Goal: Task Accomplishment & Management: Manage account settings

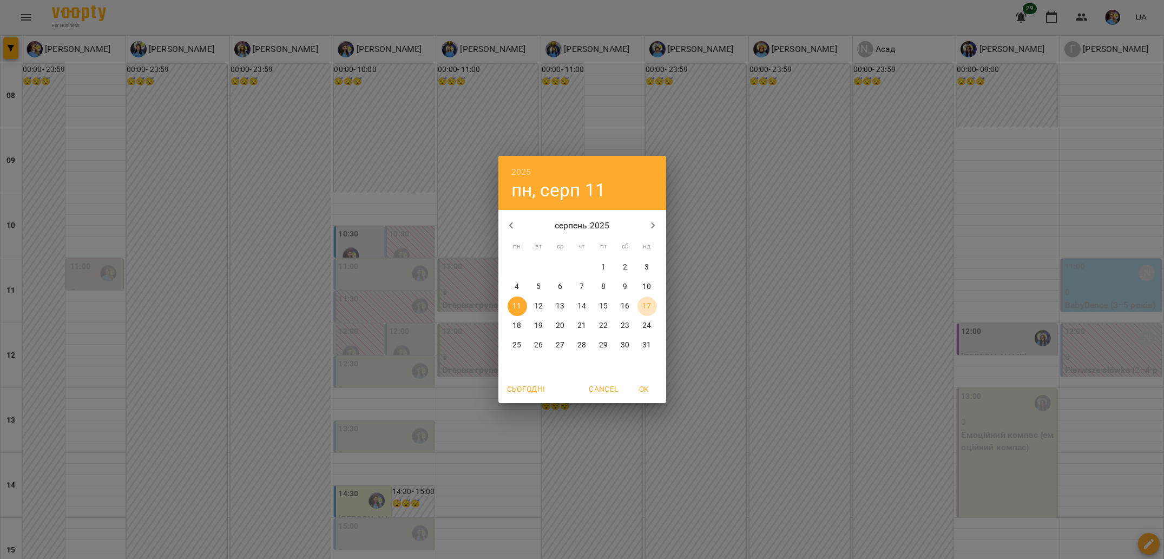
click at [648, 313] on button "17" at bounding box center [647, 306] width 19 height 19
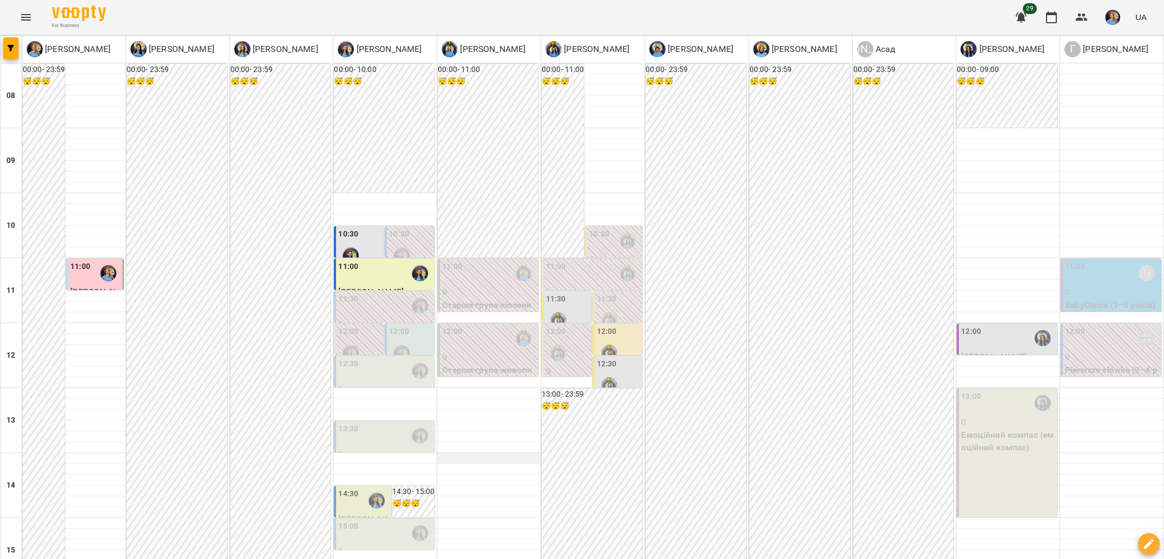
scroll to position [33, 0]
click at [378, 358] on div "12:30" at bounding box center [385, 370] width 94 height 25
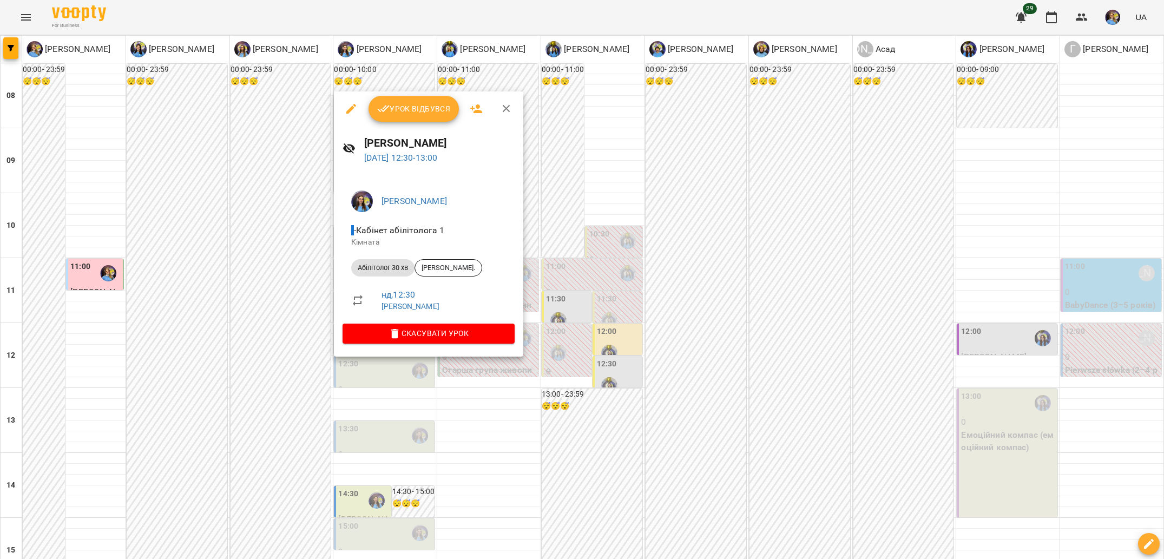
click at [274, 332] on div at bounding box center [582, 279] width 1164 height 559
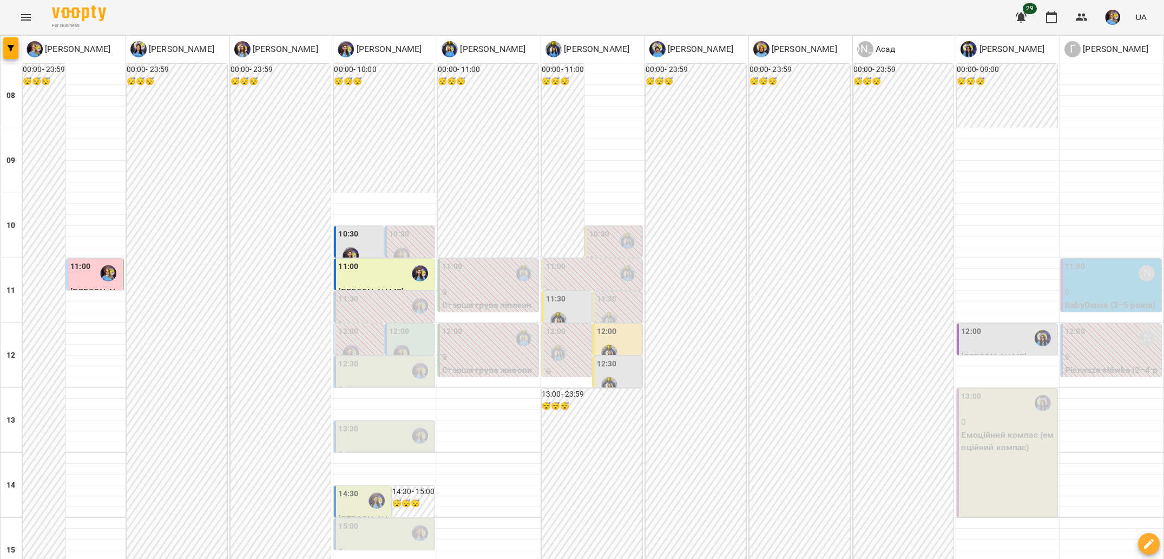
click at [613, 373] on div at bounding box center [609, 385] width 25 height 25
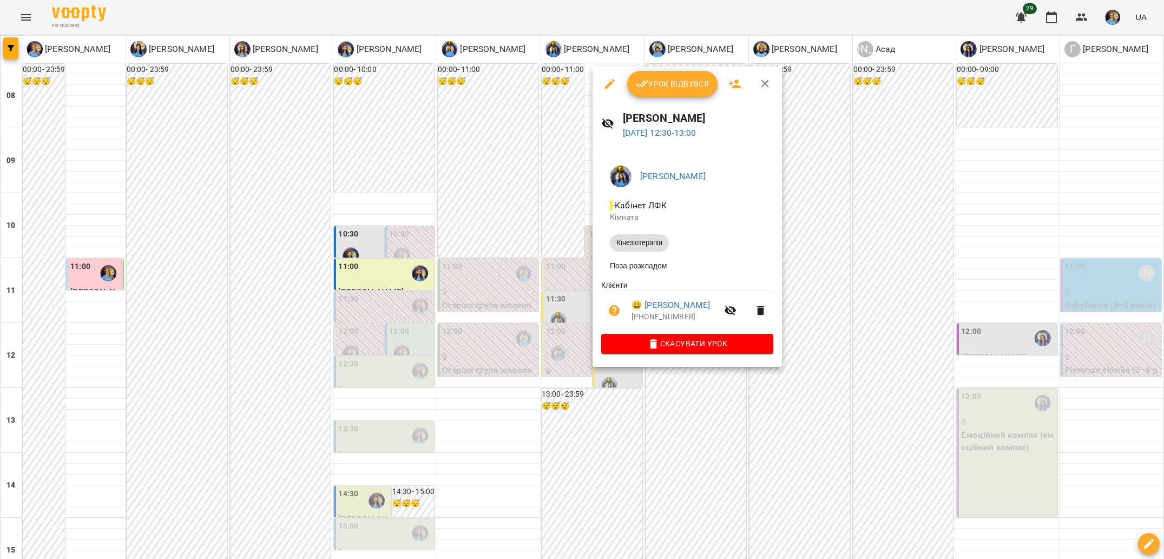
click at [642, 390] on div at bounding box center [582, 279] width 1164 height 559
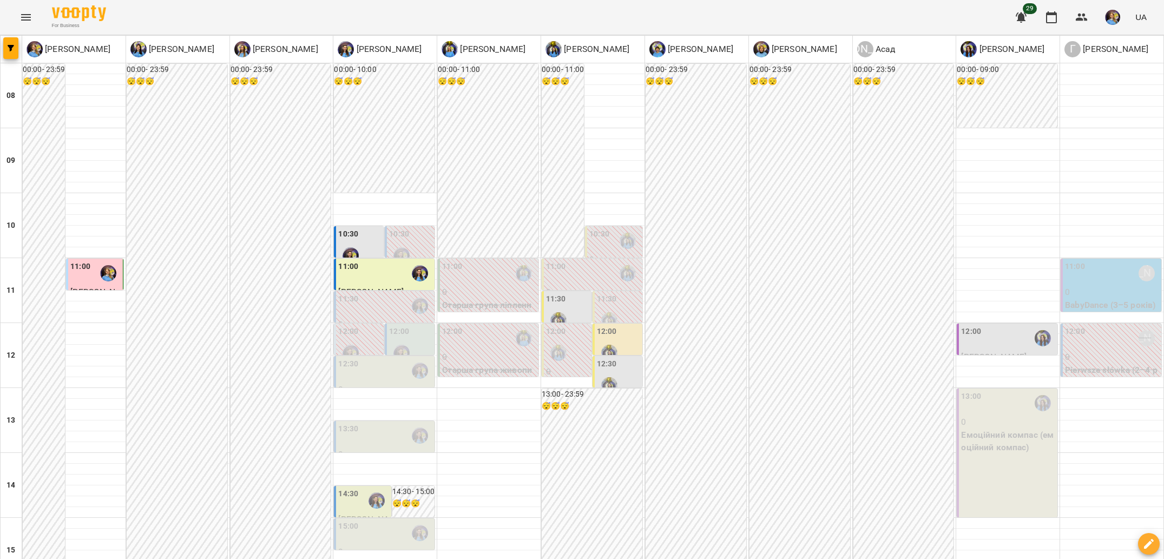
click at [964, 326] on div "12:00" at bounding box center [971, 338] width 20 height 25
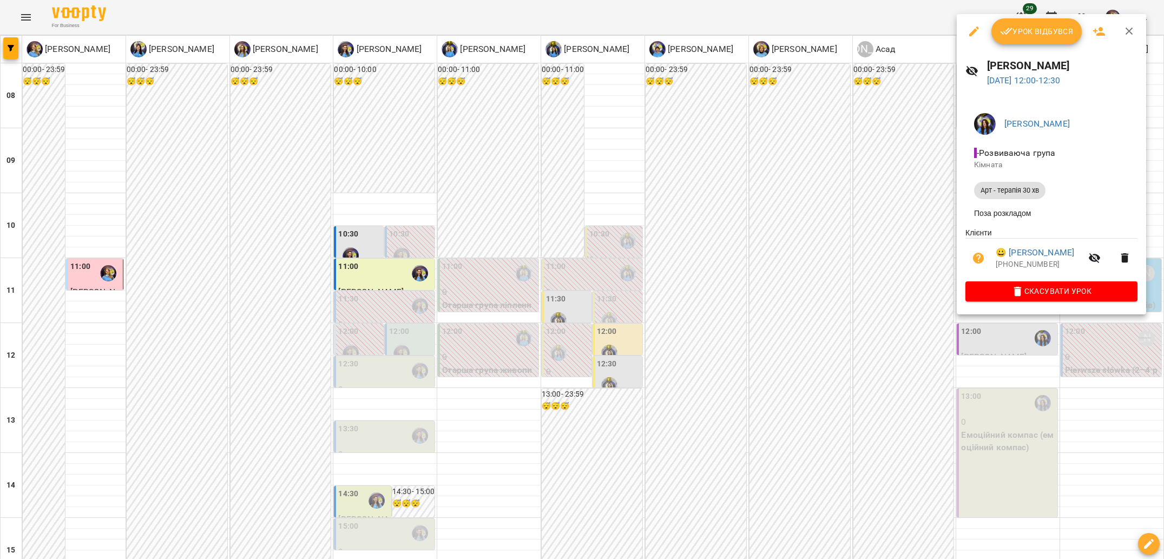
click at [865, 297] on div at bounding box center [582, 279] width 1164 height 559
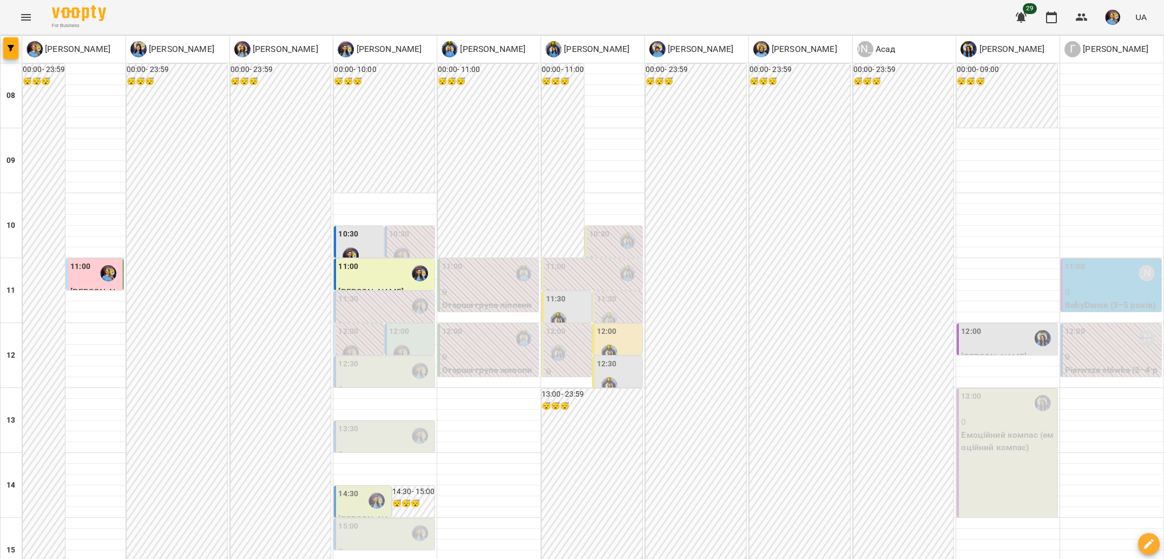
click at [401, 326] on label "12:00" at bounding box center [399, 332] width 20 height 12
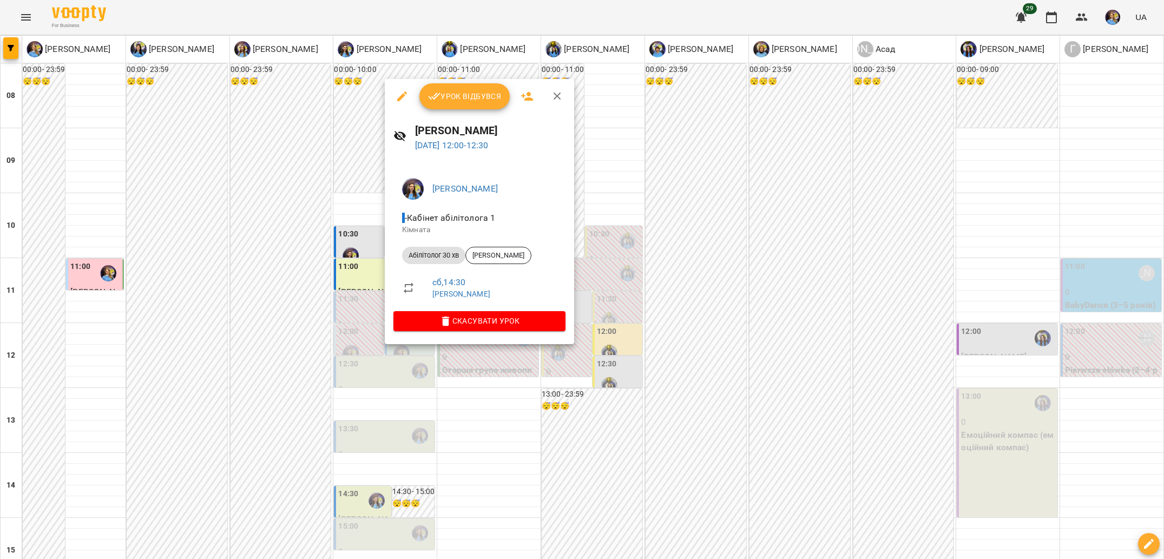
click at [587, 436] on div at bounding box center [582, 279] width 1164 height 559
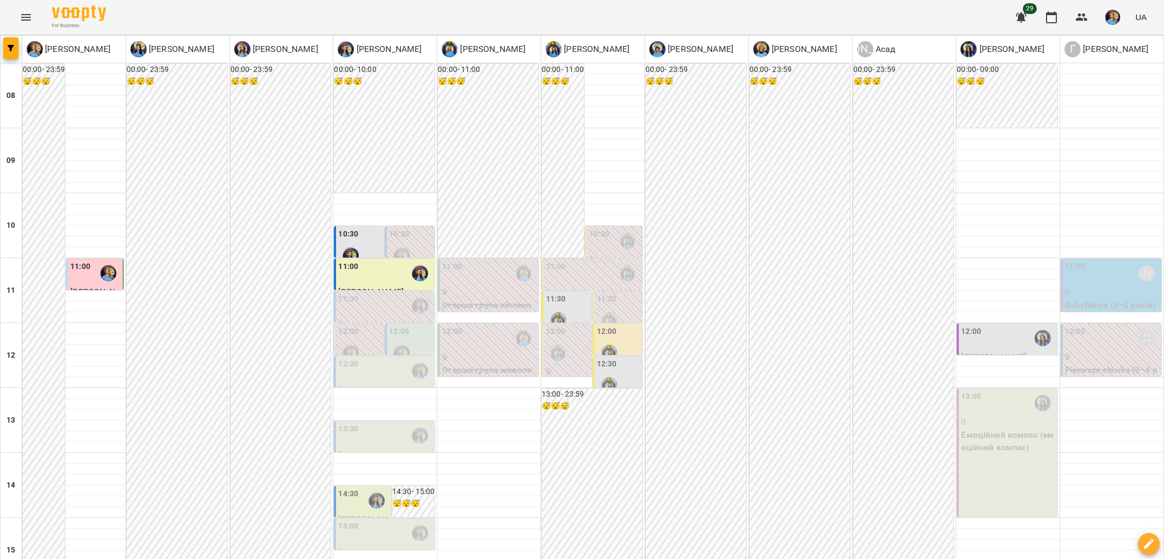
click at [412, 340] on div at bounding box center [401, 352] width 25 height 25
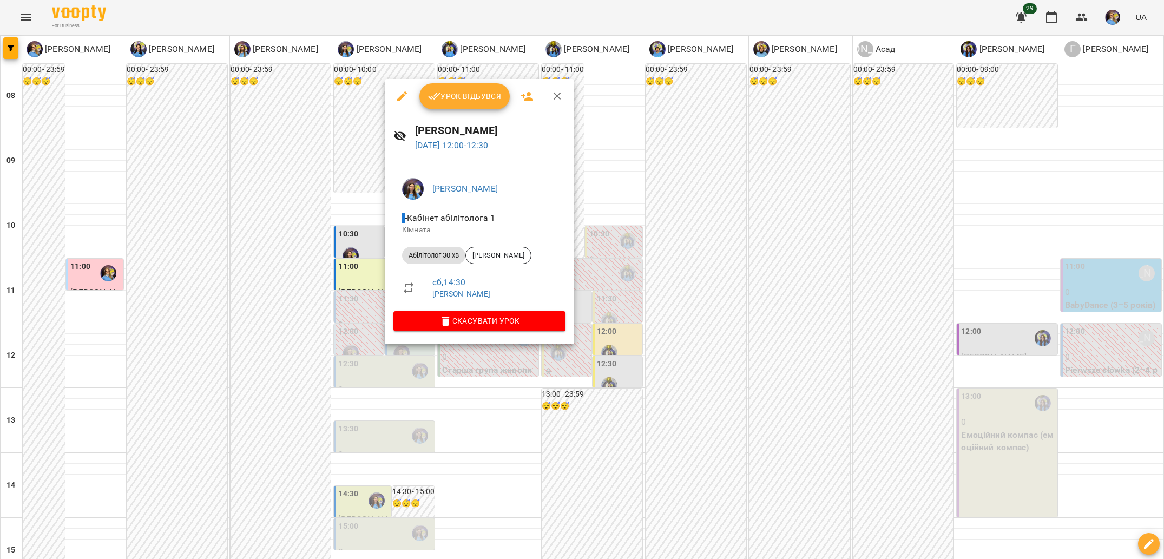
click at [206, 306] on div at bounding box center [582, 279] width 1164 height 559
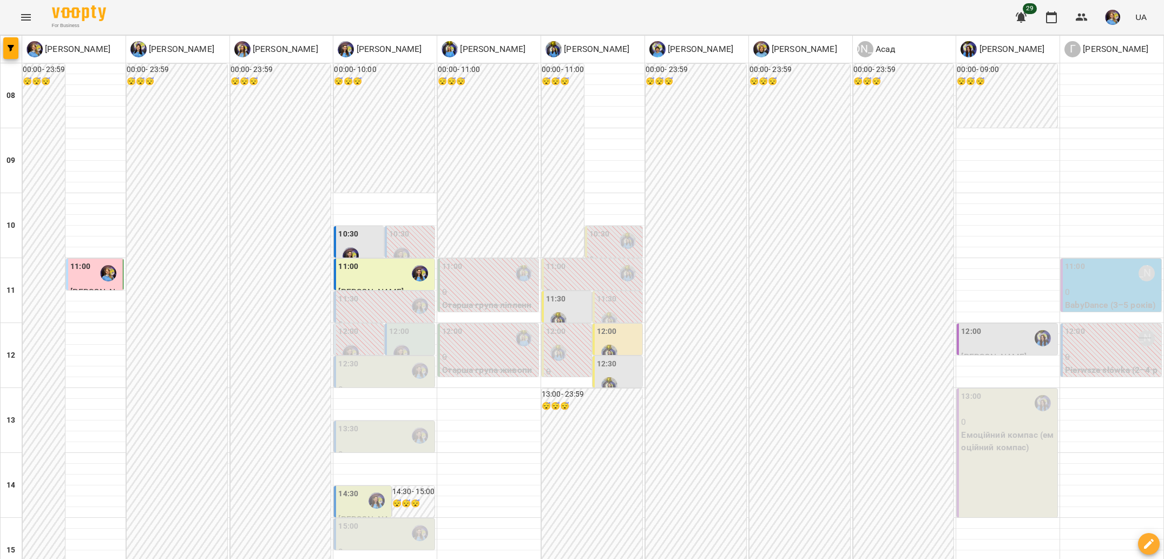
click at [558, 308] on div at bounding box center [558, 320] width 25 height 25
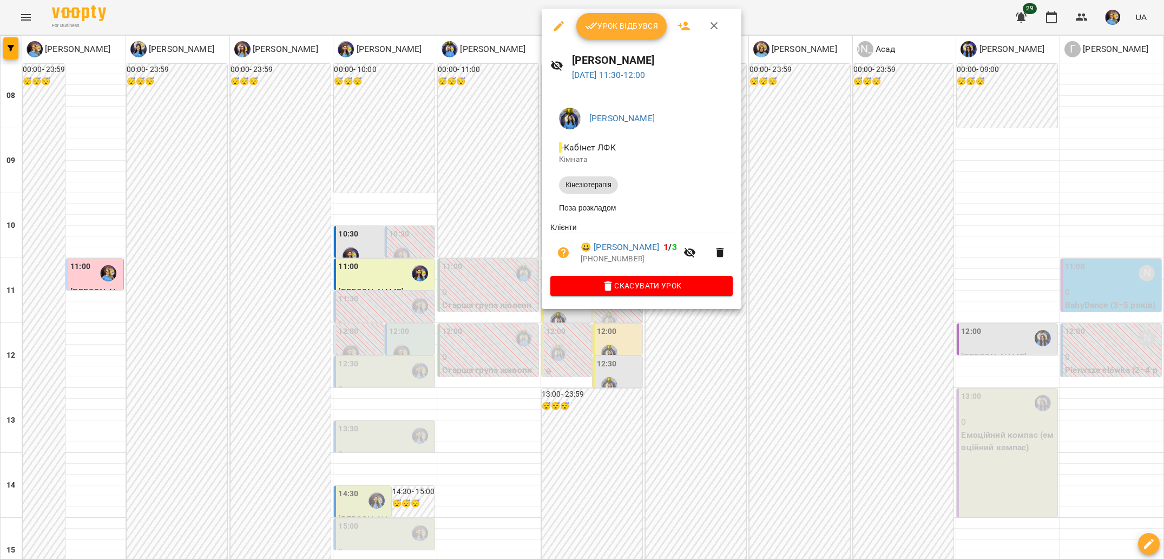
click at [574, 350] on div at bounding box center [582, 279] width 1164 height 559
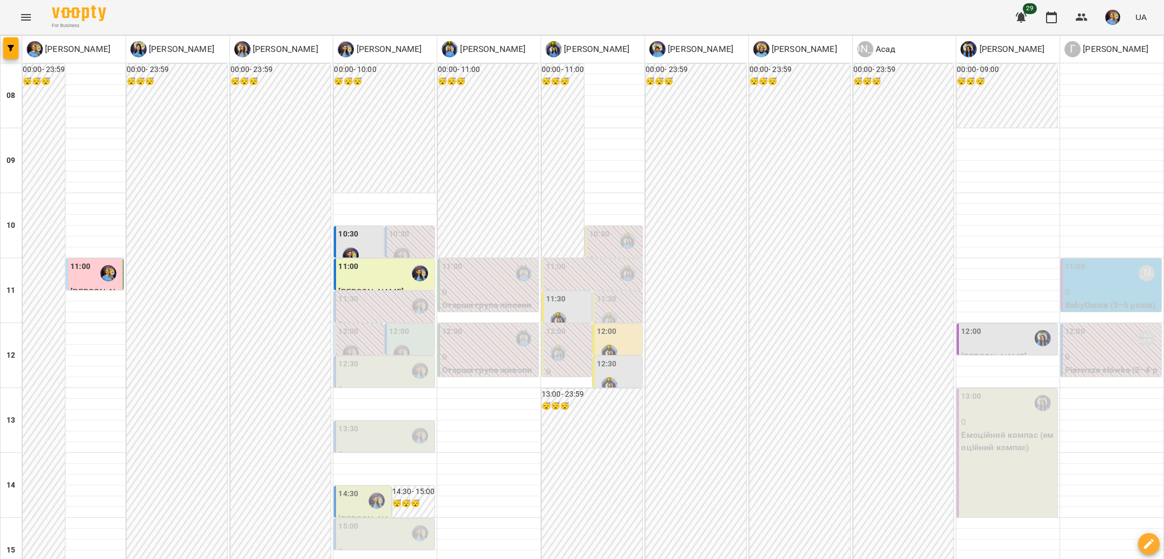
click at [619, 340] on div at bounding box center [609, 352] width 25 height 25
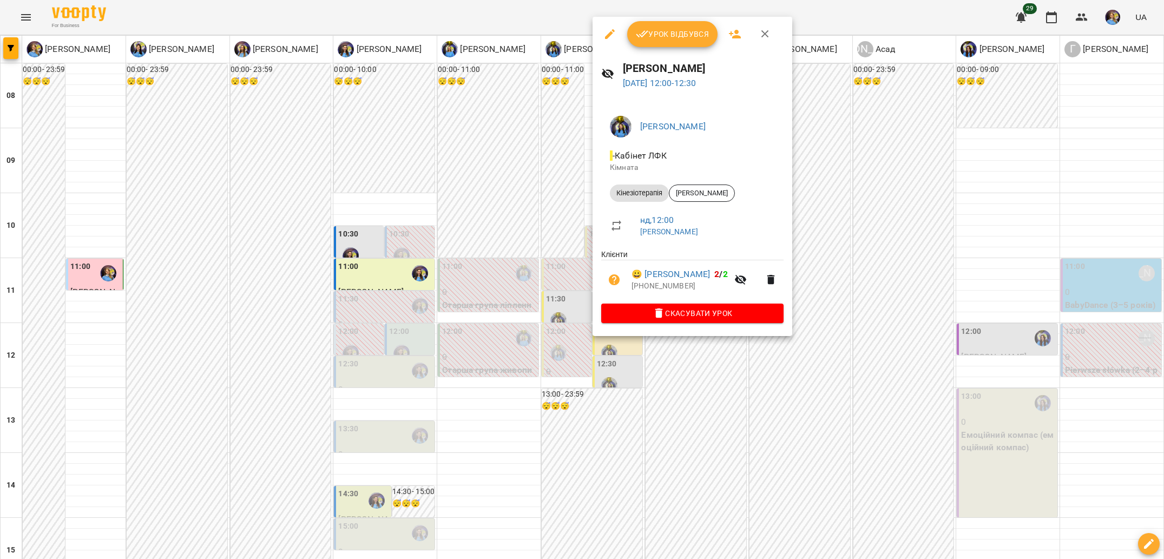
click at [625, 331] on div "Свириденко Аня - Кабінет ЛФК Кімната Кінезіотерапія Мулявка Тімур нд , 12:00 Св…" at bounding box center [693, 218] width 200 height 238
click at [625, 346] on div at bounding box center [582, 279] width 1164 height 559
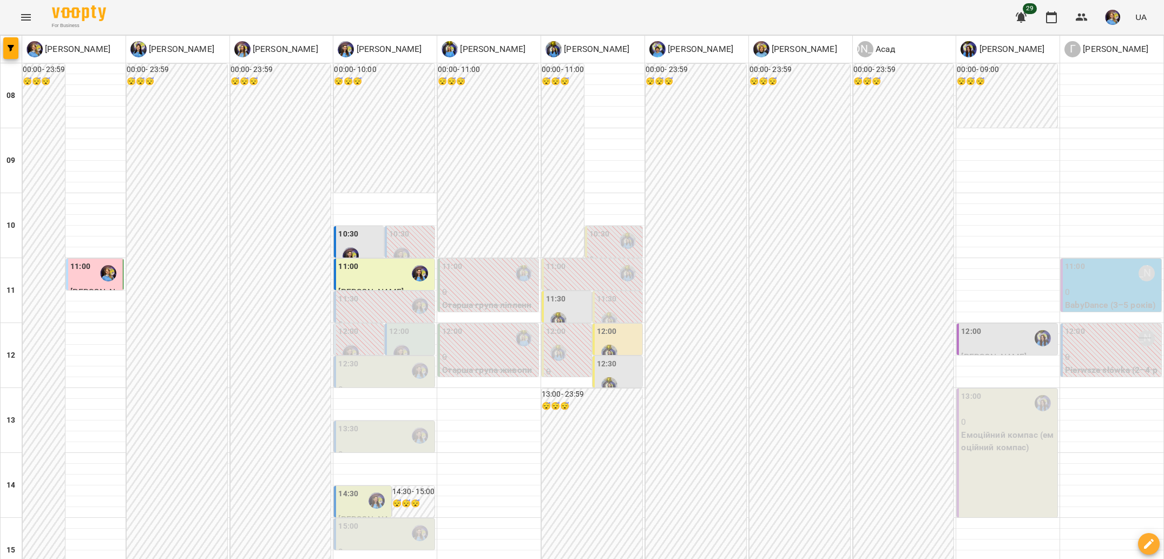
click at [1000, 326] on div "12:00" at bounding box center [1008, 338] width 94 height 25
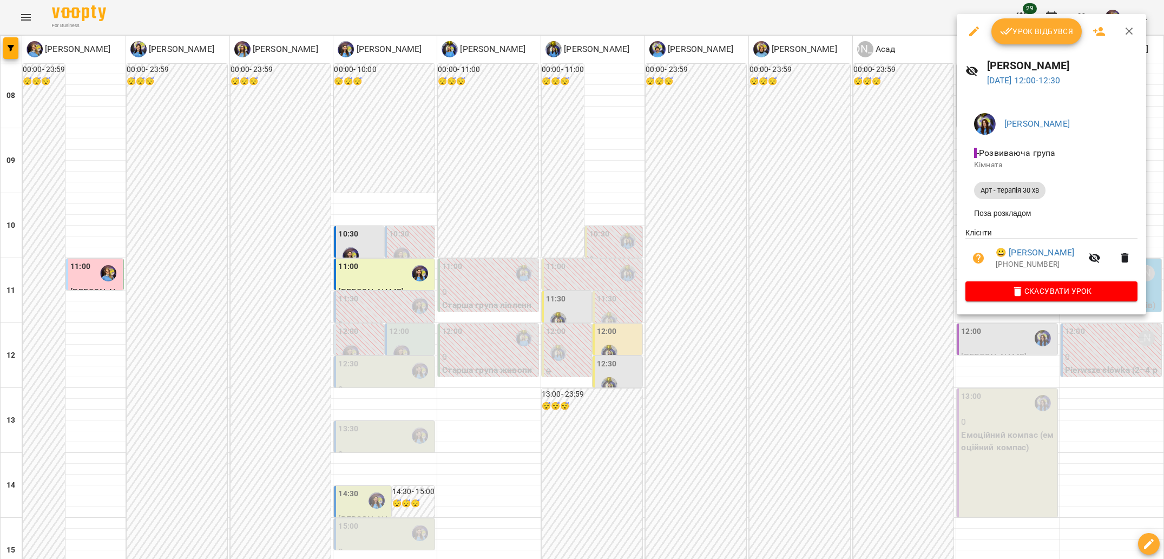
click at [902, 188] on div at bounding box center [582, 279] width 1164 height 559
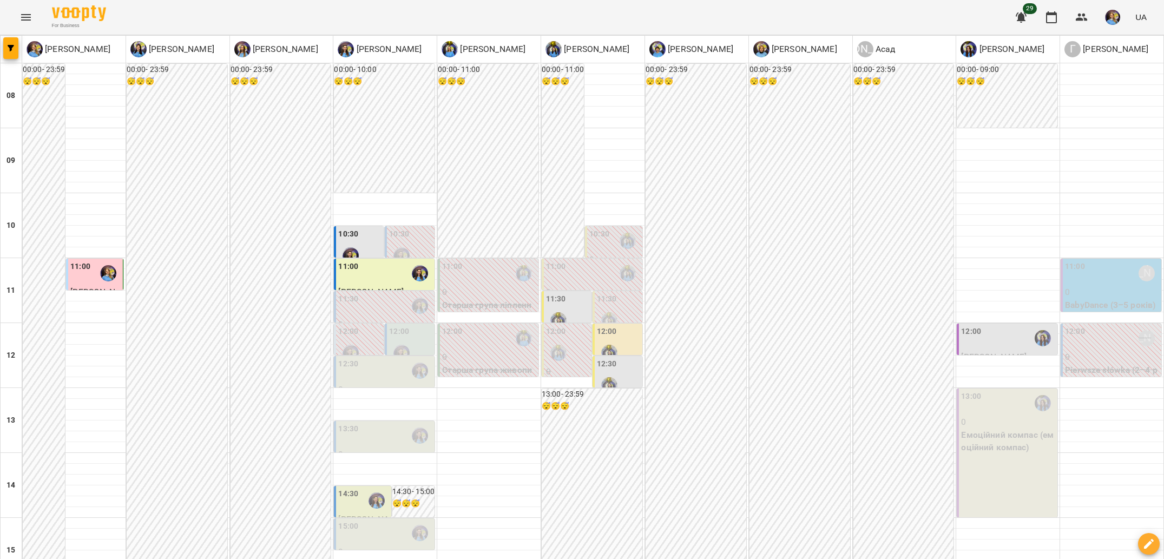
scroll to position [186, 0]
click at [1013, 416] on p "0" at bounding box center [1008, 422] width 94 height 13
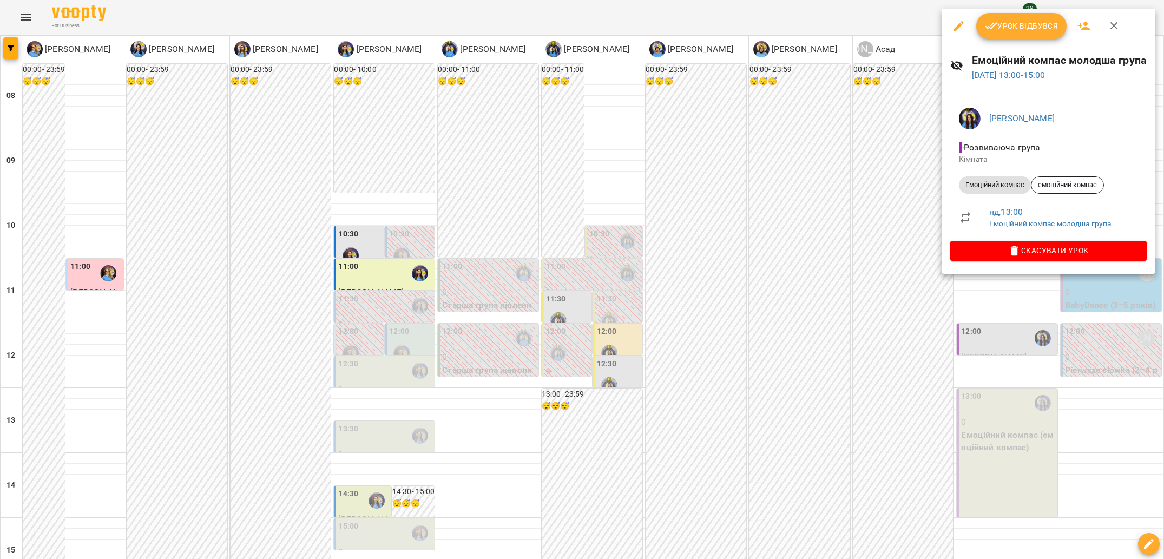
click at [877, 253] on div at bounding box center [582, 279] width 1164 height 559
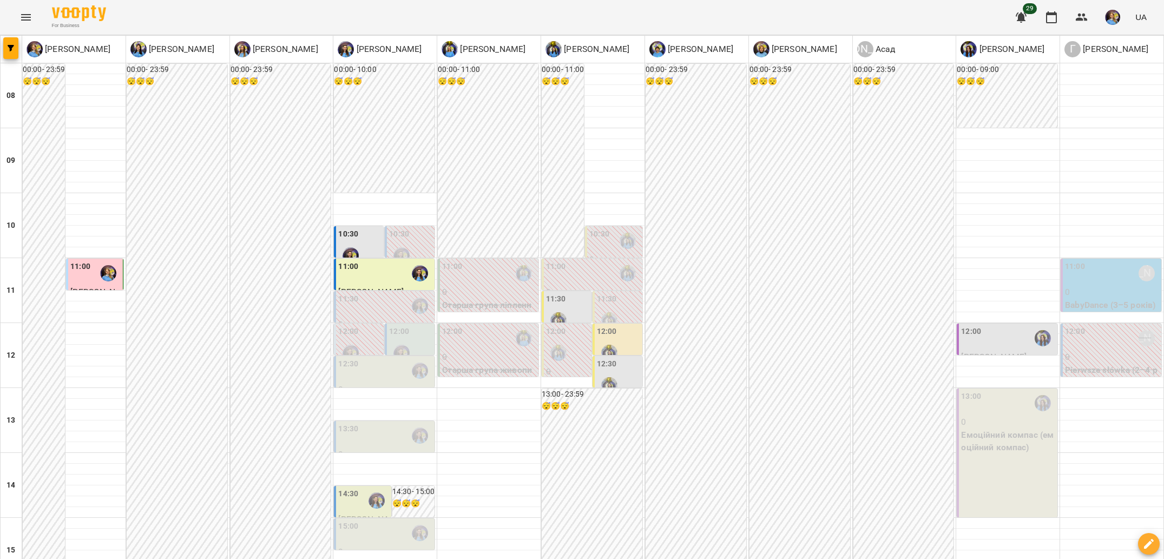
click at [966, 389] on div "13:00 0 Емоційний компас (емоційний компас)" at bounding box center [1007, 453] width 101 height 129
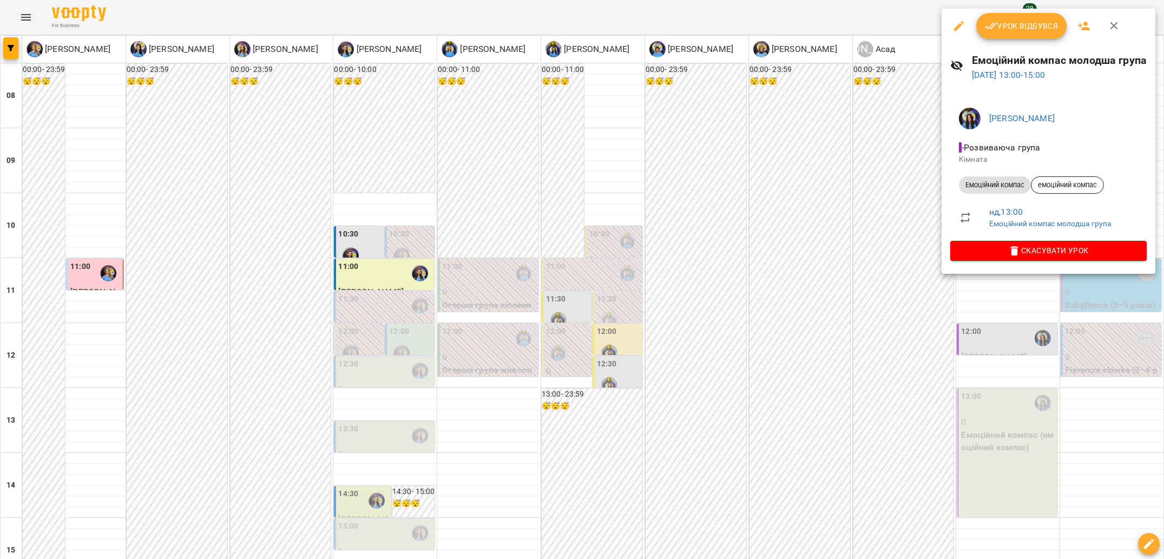
click at [949, 21] on button "button" at bounding box center [959, 26] width 26 height 26
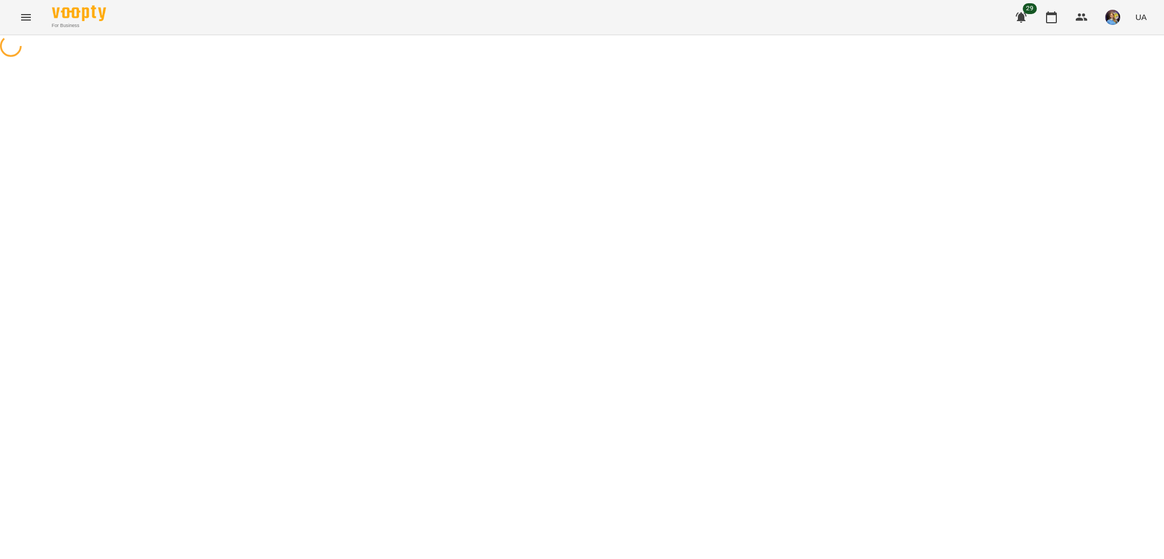
select select "**********"
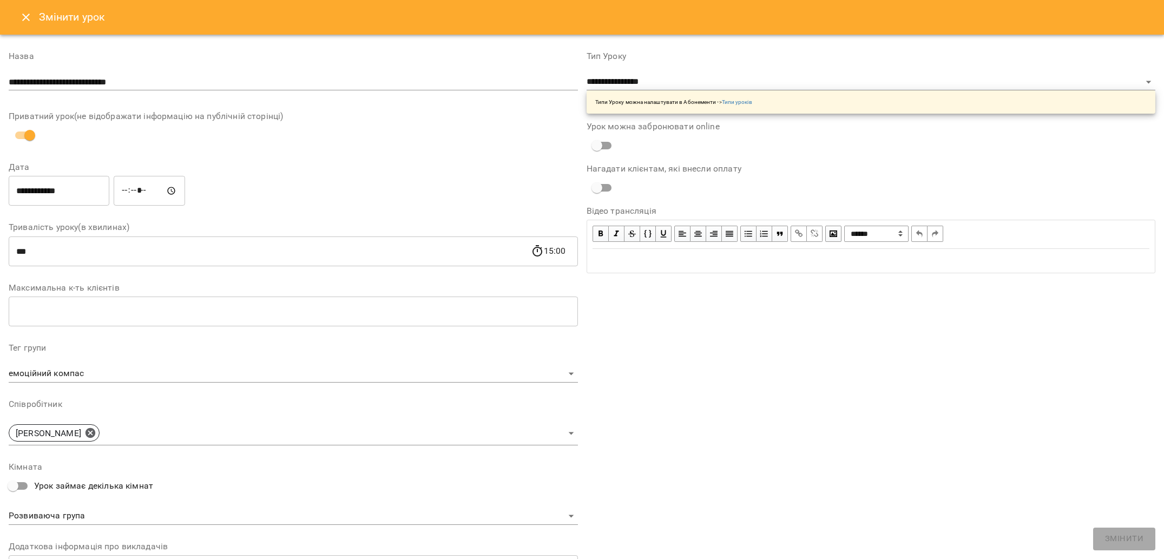
click at [11, 22] on div "Змінити урок" at bounding box center [582, 17] width 1164 height 35
click at [15, 22] on button "Close" at bounding box center [26, 17] width 26 height 26
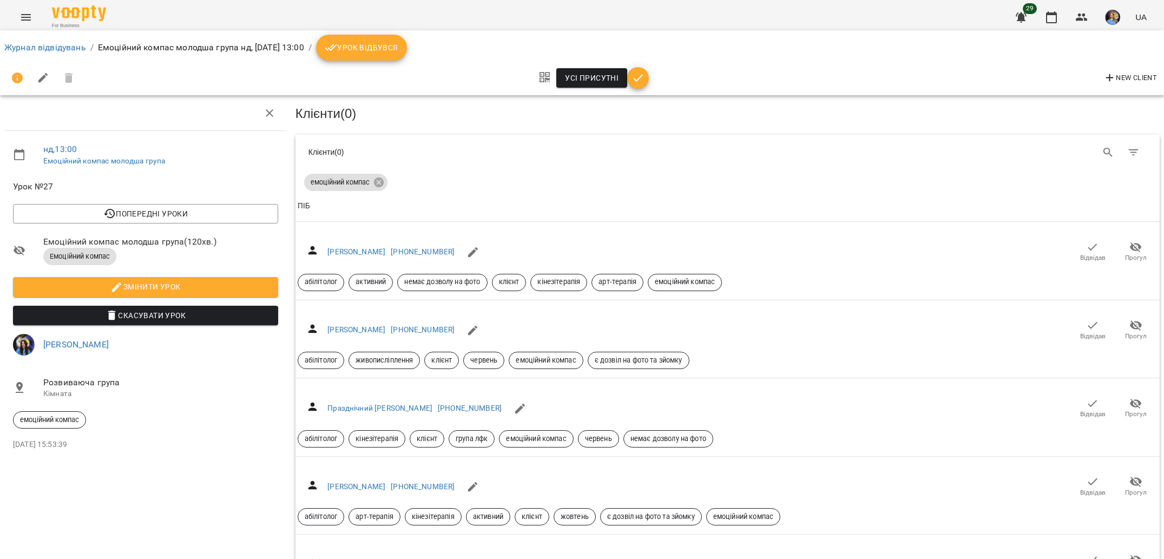
click at [46, 55] on ol "Журнал відвідувань / Емоційний компас молодша група нд, 17 серп 2025 13:00 / Ур…" at bounding box center [582, 48] width 1156 height 26
click at [42, 45] on link "Журнал відвідувань" at bounding box center [45, 47] width 82 height 10
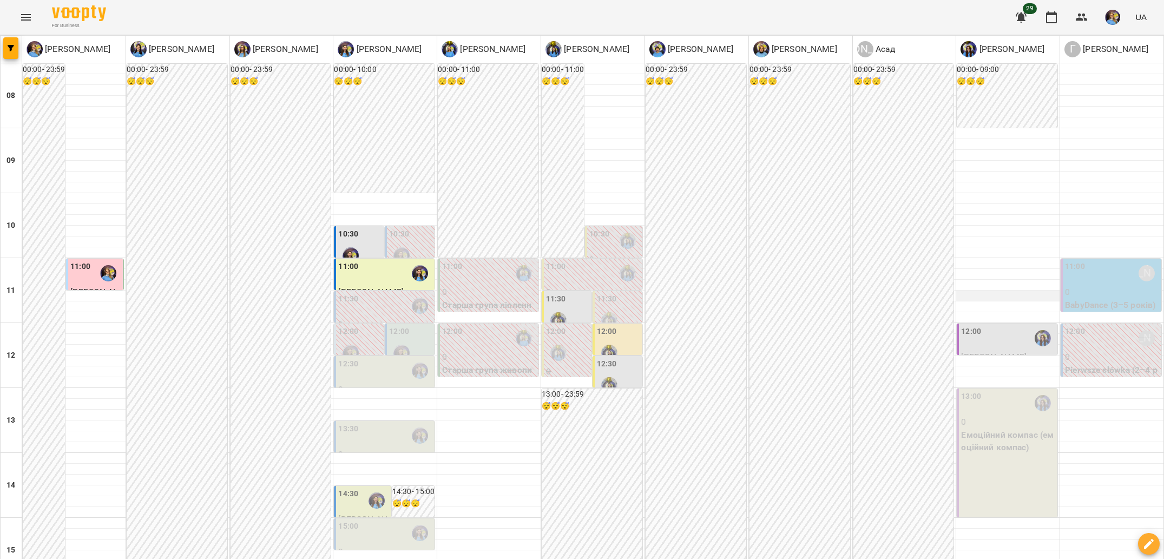
scroll to position [62, 0]
click at [972, 440] on div "13:00 0 Емоційний компас (емоційний компас)" at bounding box center [1007, 453] width 101 height 129
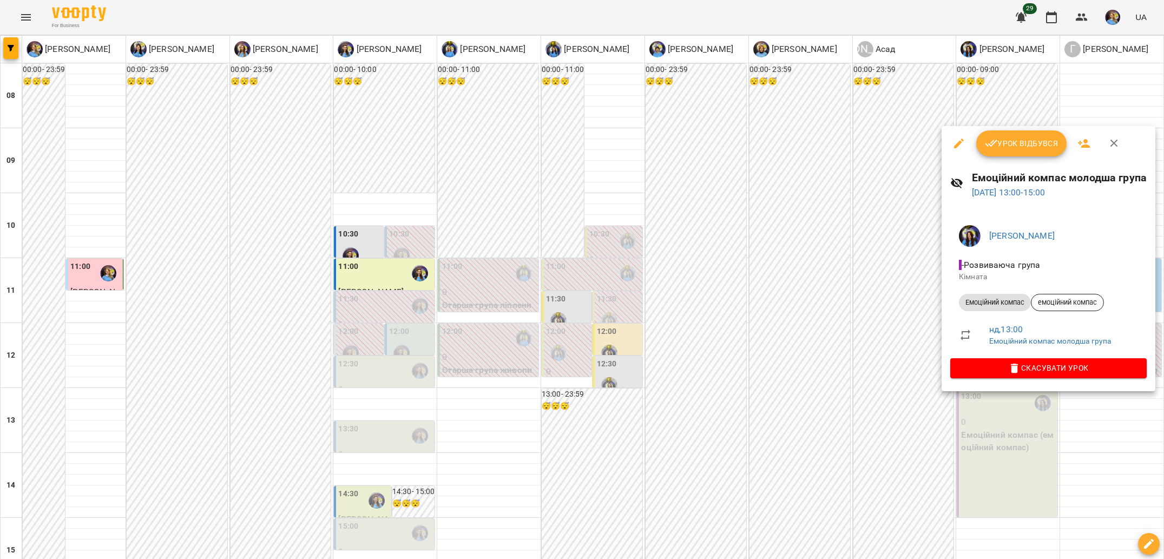
click at [846, 359] on div at bounding box center [582, 279] width 1164 height 559
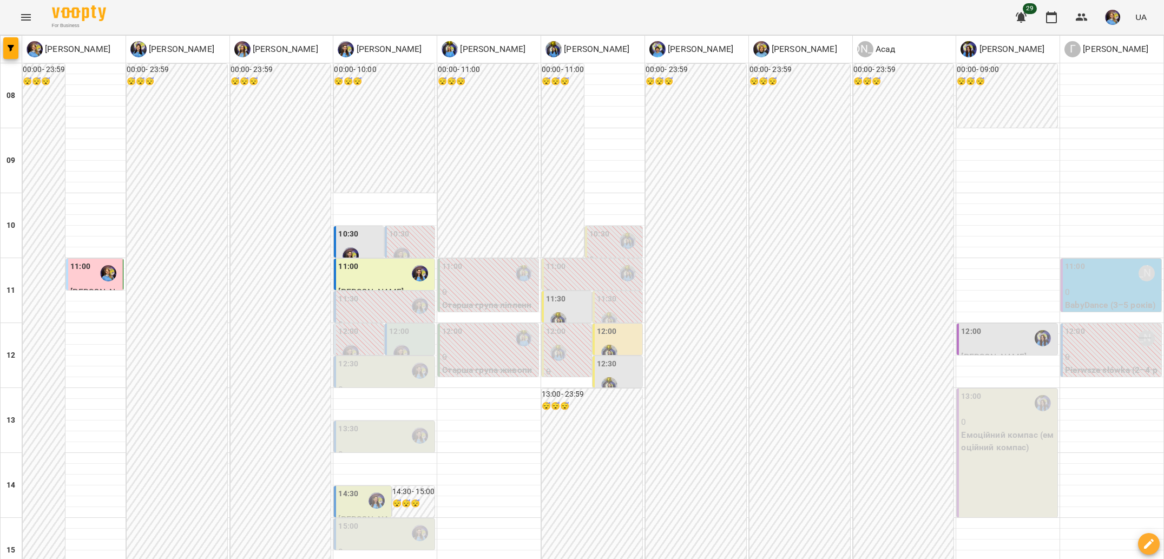
click at [1011, 430] on div "13:00 0 Емоційний компас (емоційний компас)" at bounding box center [1007, 453] width 101 height 129
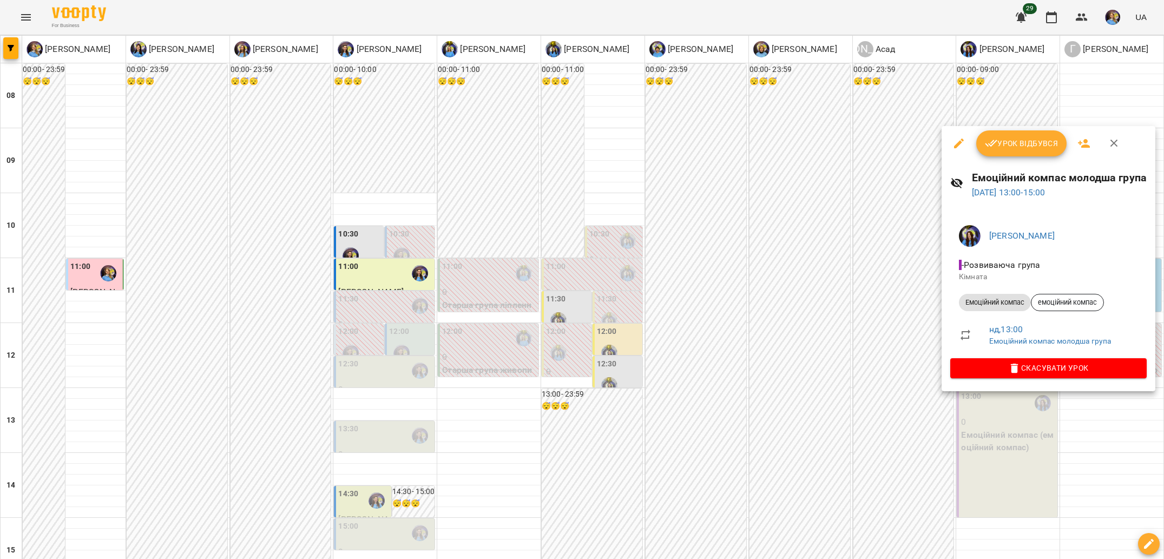
click at [861, 356] on div at bounding box center [582, 279] width 1164 height 559
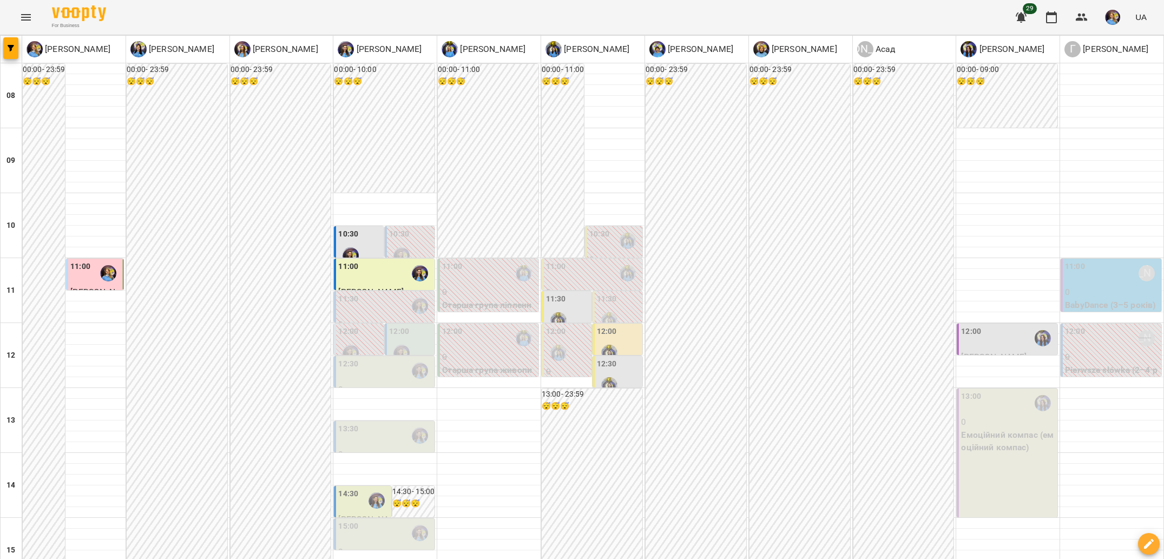
click at [980, 326] on div "12:00" at bounding box center [971, 338] width 20 height 25
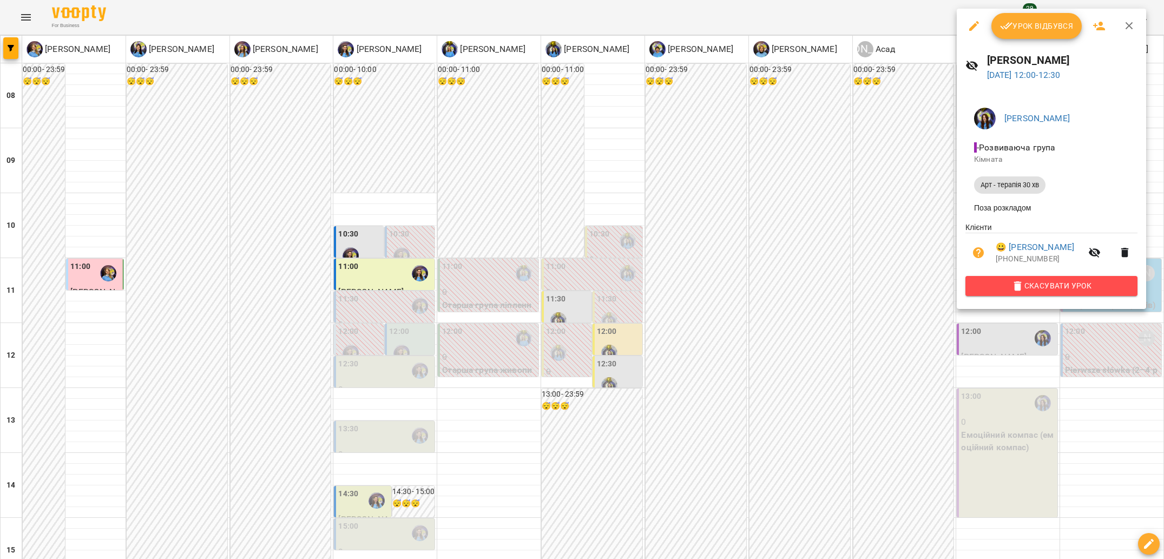
click at [970, 285] on button "Скасувати Урок" at bounding box center [1052, 285] width 172 height 19
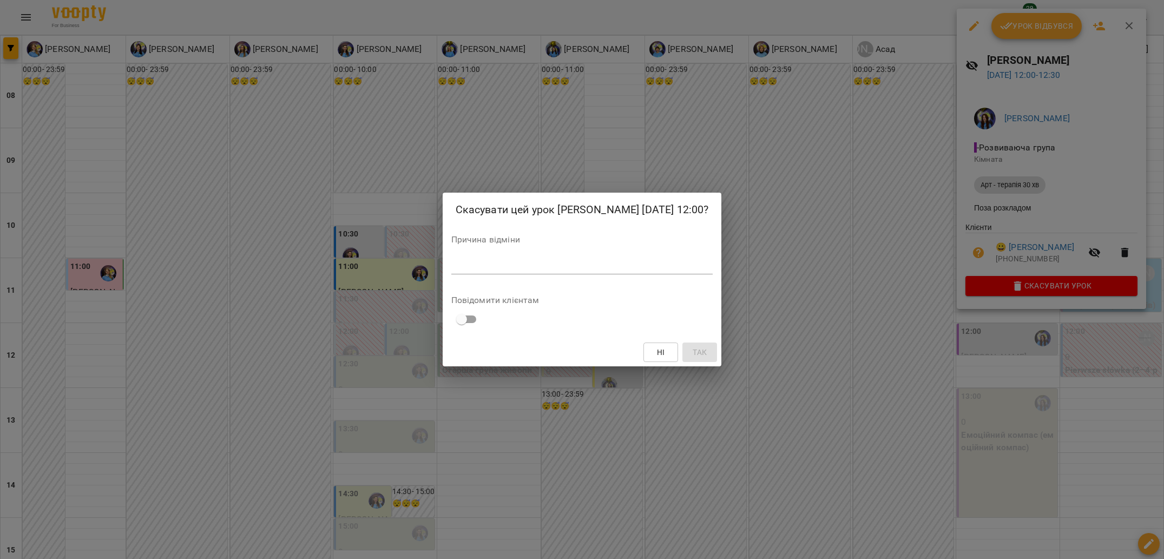
click at [889, 304] on div "Скасувати цей урок Мусаев Миран 17 серп 2025 12:00? Причина відміни * Повідомит…" at bounding box center [582, 279] width 1164 height 559
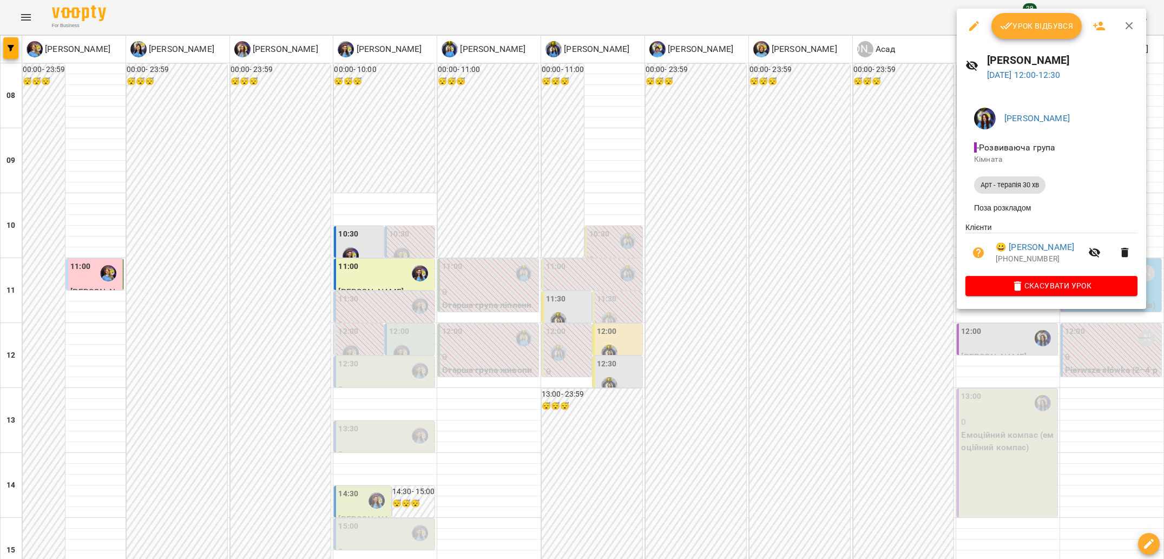
click at [988, 379] on div at bounding box center [582, 279] width 1164 height 559
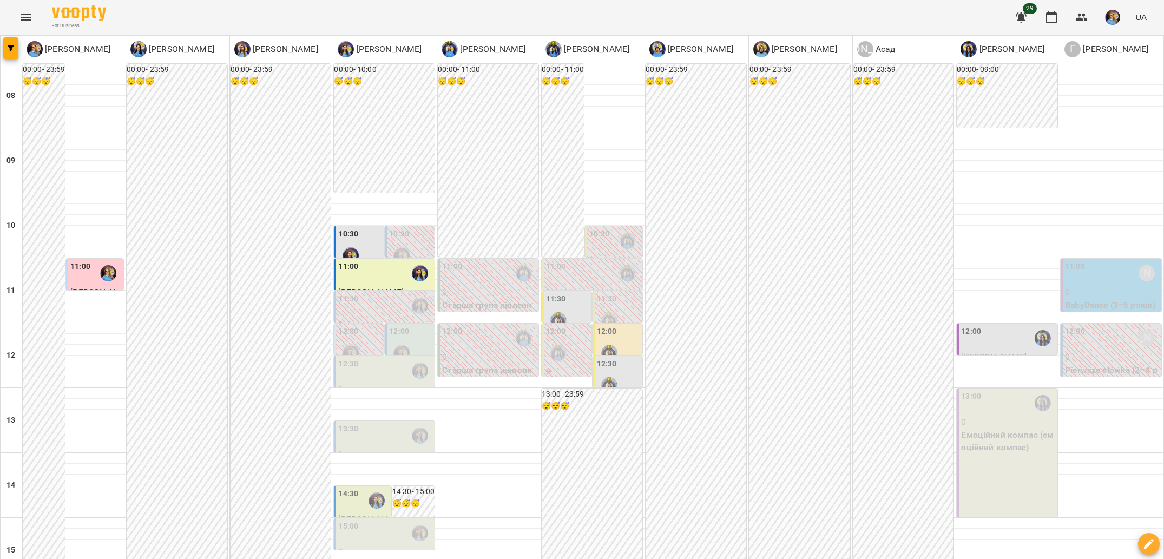
click at [607, 345] on img "Свириденко Аня" at bounding box center [609, 353] width 16 height 16
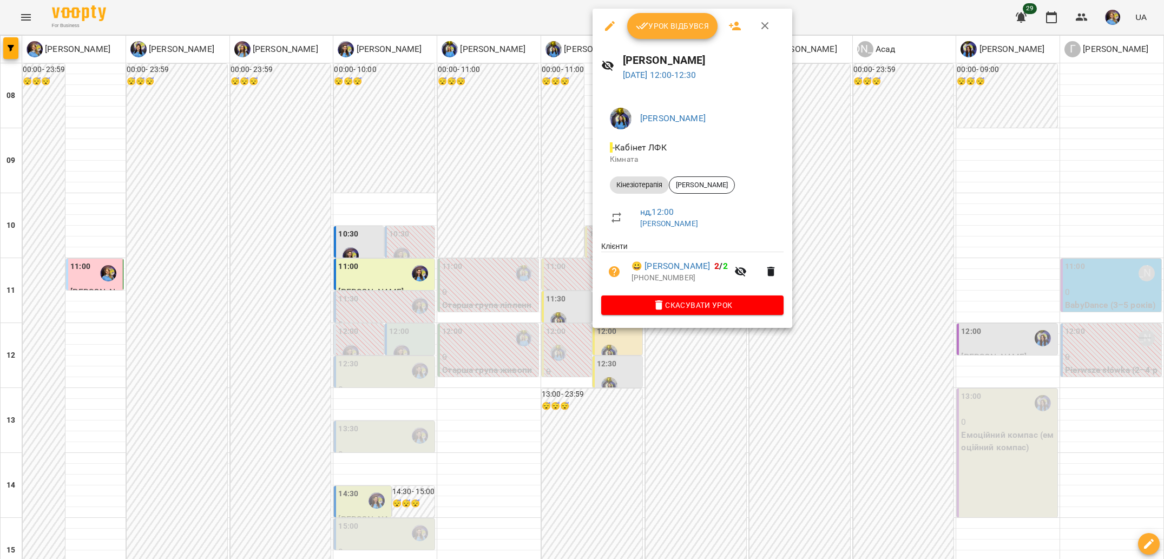
click at [593, 351] on div at bounding box center [582, 279] width 1164 height 559
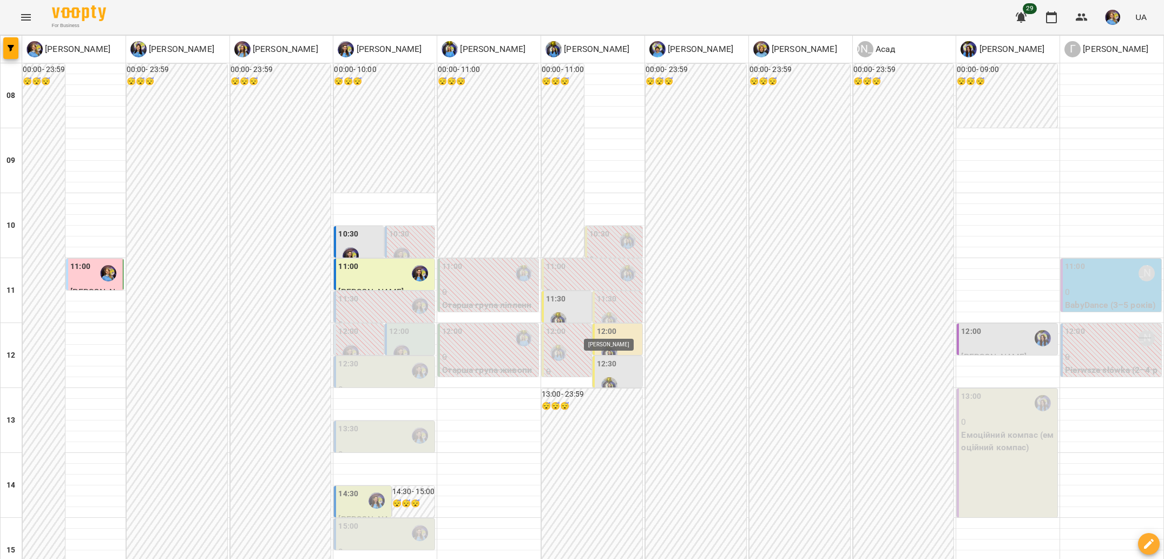
click at [605, 377] on img "Свириденко Аня" at bounding box center [609, 385] width 16 height 16
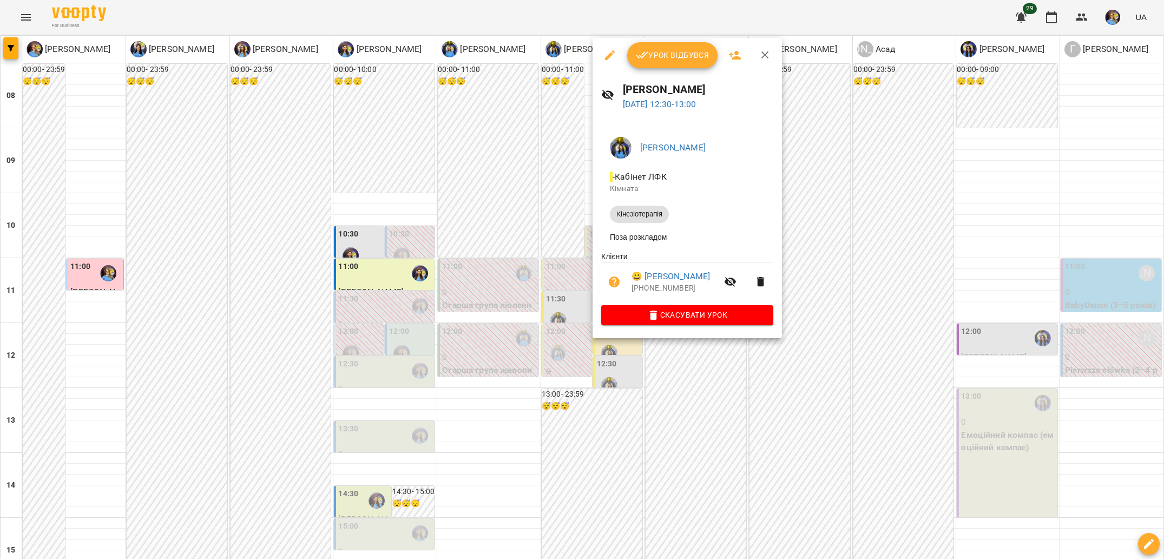
click at [592, 406] on div at bounding box center [582, 279] width 1164 height 559
